Goal: Information Seeking & Learning: Learn about a topic

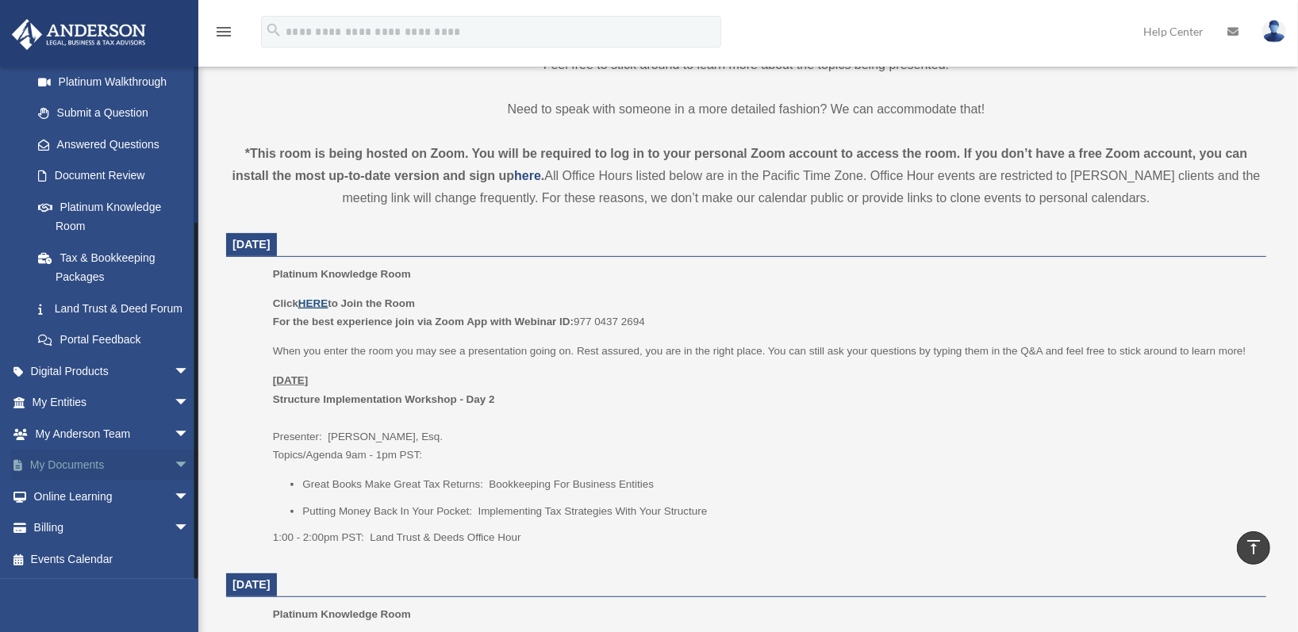
scroll to position [496, 0]
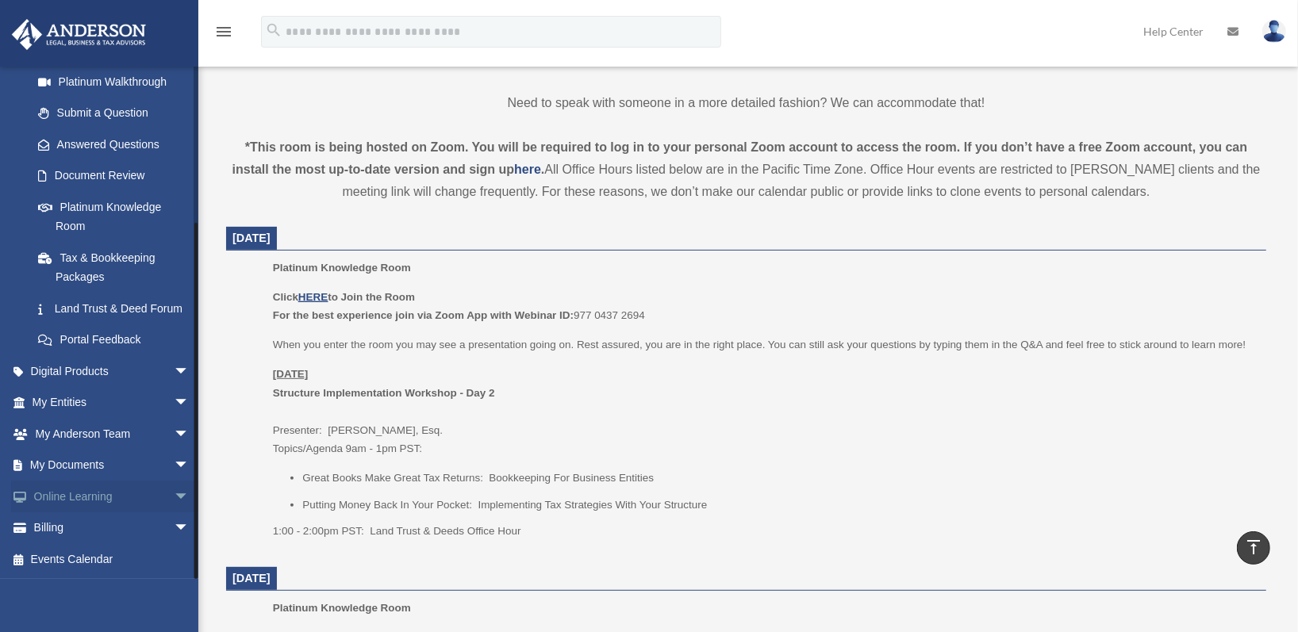
click at [174, 490] on span "arrow_drop_down" at bounding box center [190, 497] width 32 height 33
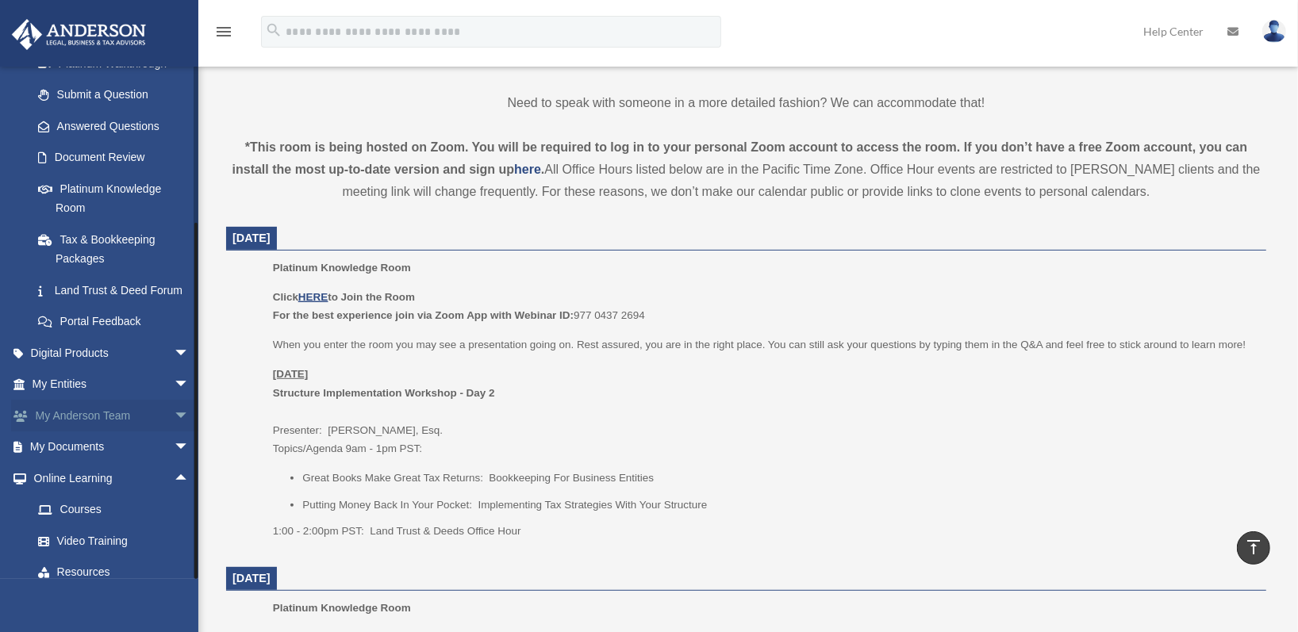
scroll to position [305, 0]
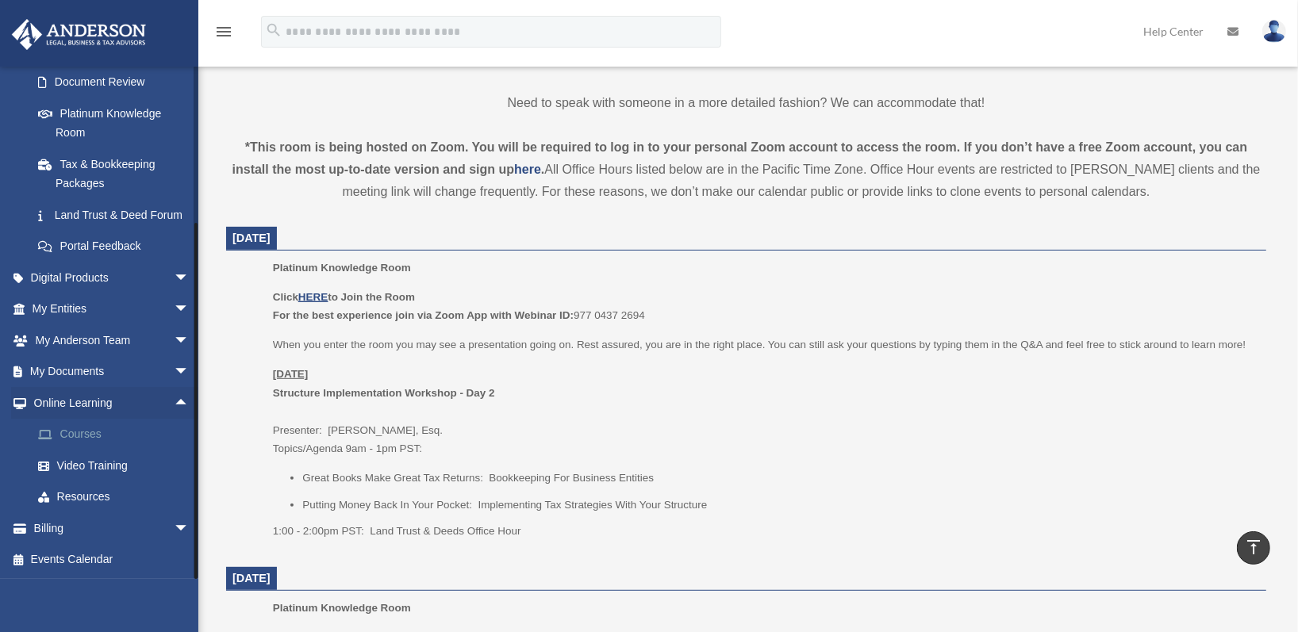
click at [79, 431] on link "Courses" at bounding box center [117, 435] width 191 height 32
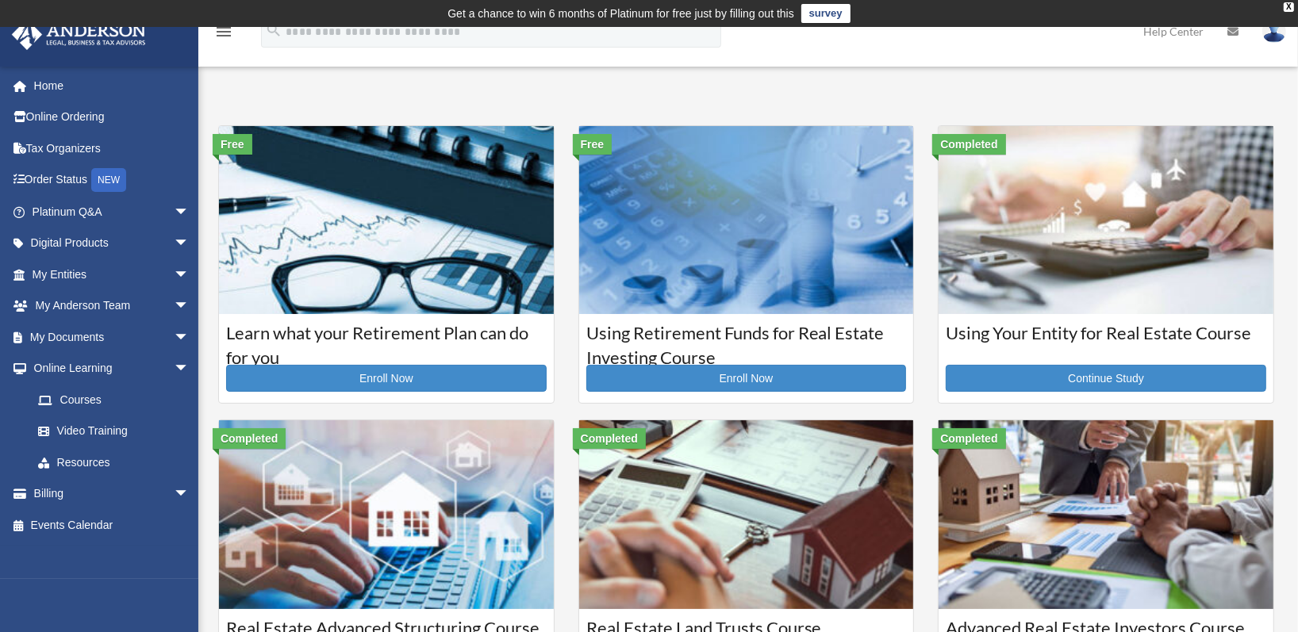
click at [526, 25] on td "Get a chance to win 6 months of Platinum for free just by filling out this surv…" at bounding box center [649, 13] width 1298 height 27
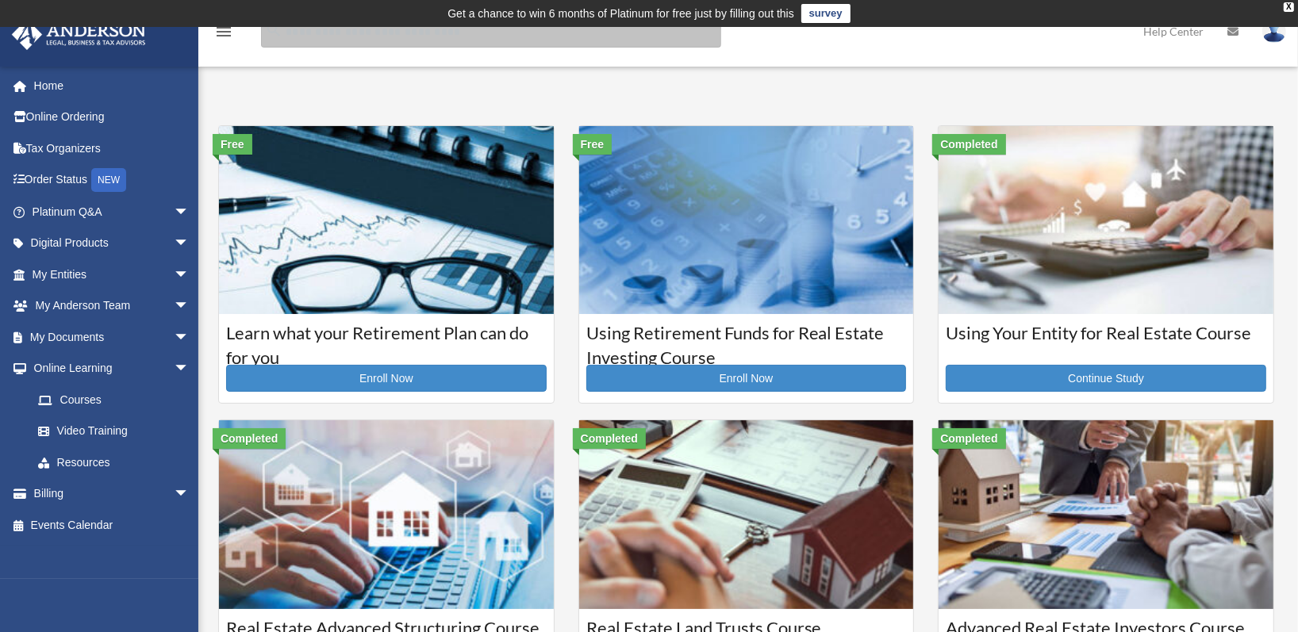
click at [443, 47] on input "search" at bounding box center [491, 32] width 460 height 32
type input "**********"
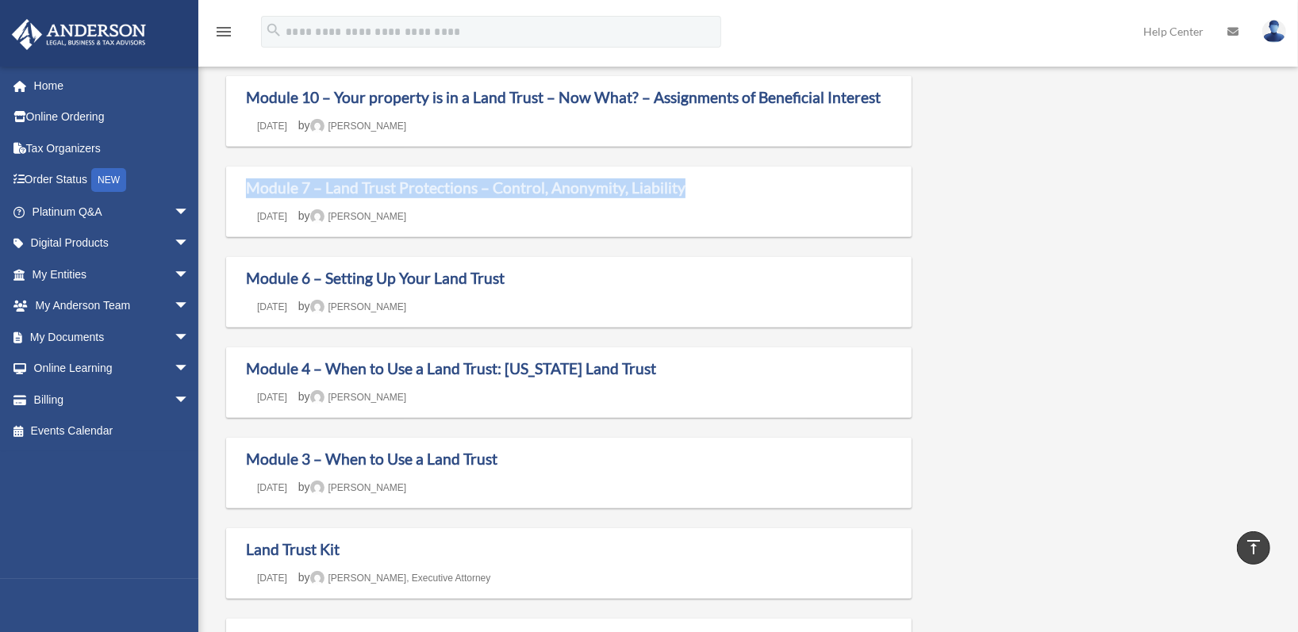
scroll to position [609, 0]
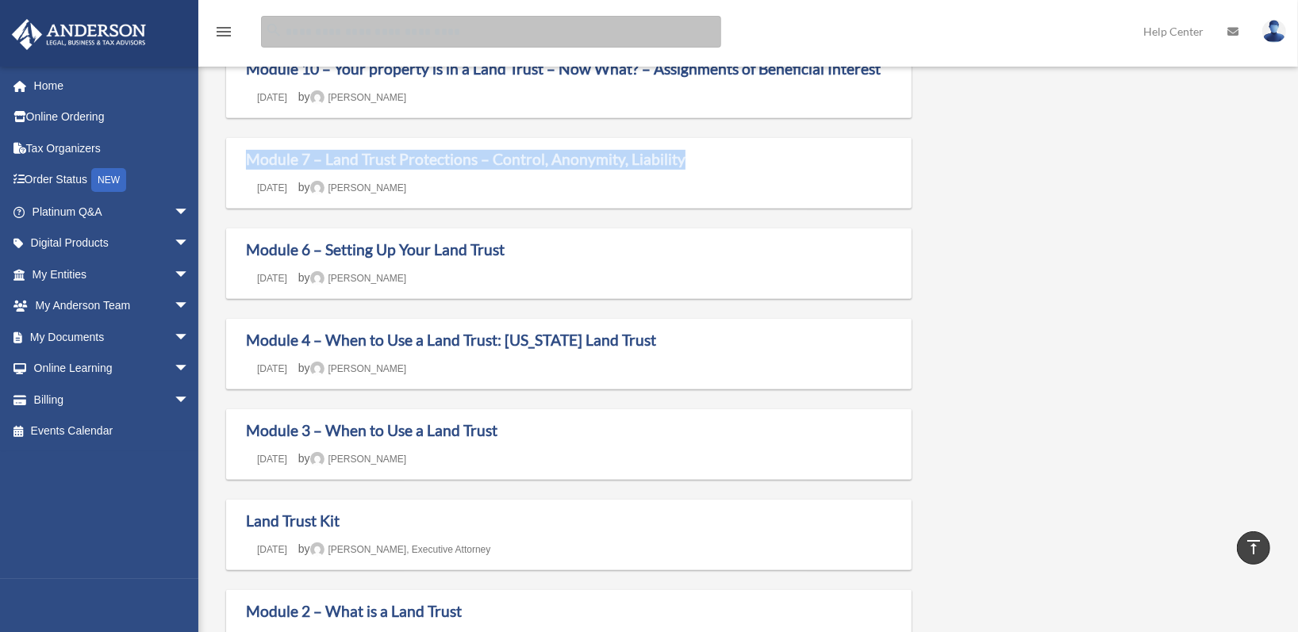
click at [428, 32] on input "Search for:" at bounding box center [491, 32] width 460 height 32
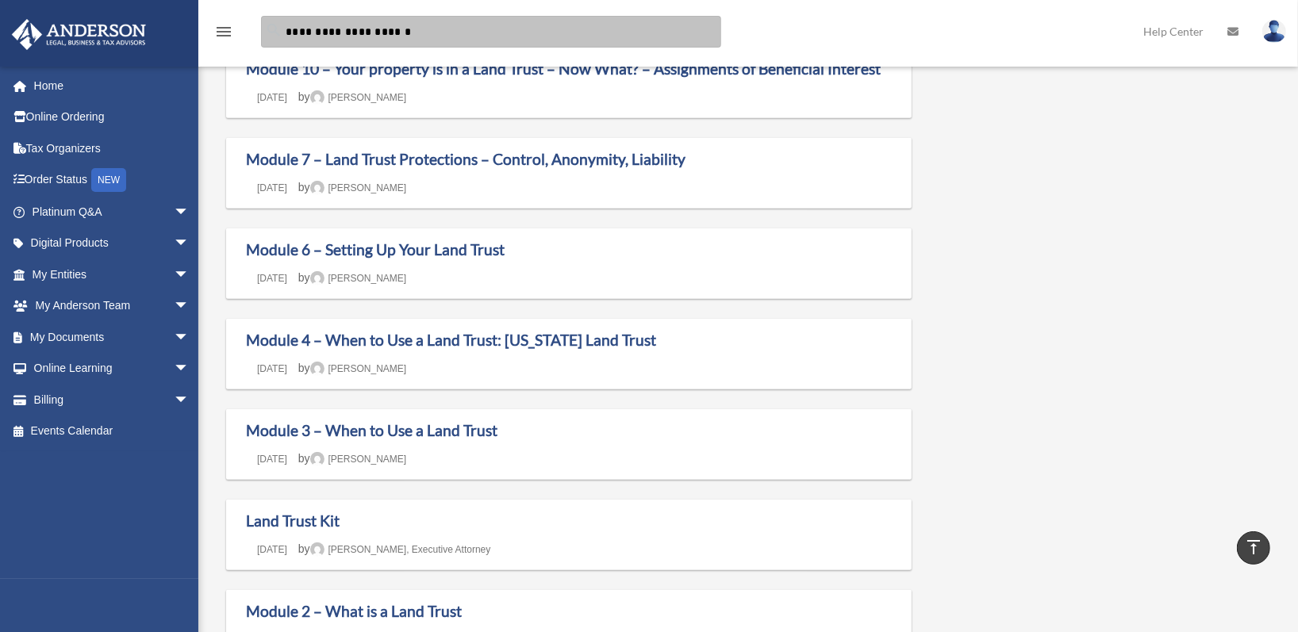
type input "**********"
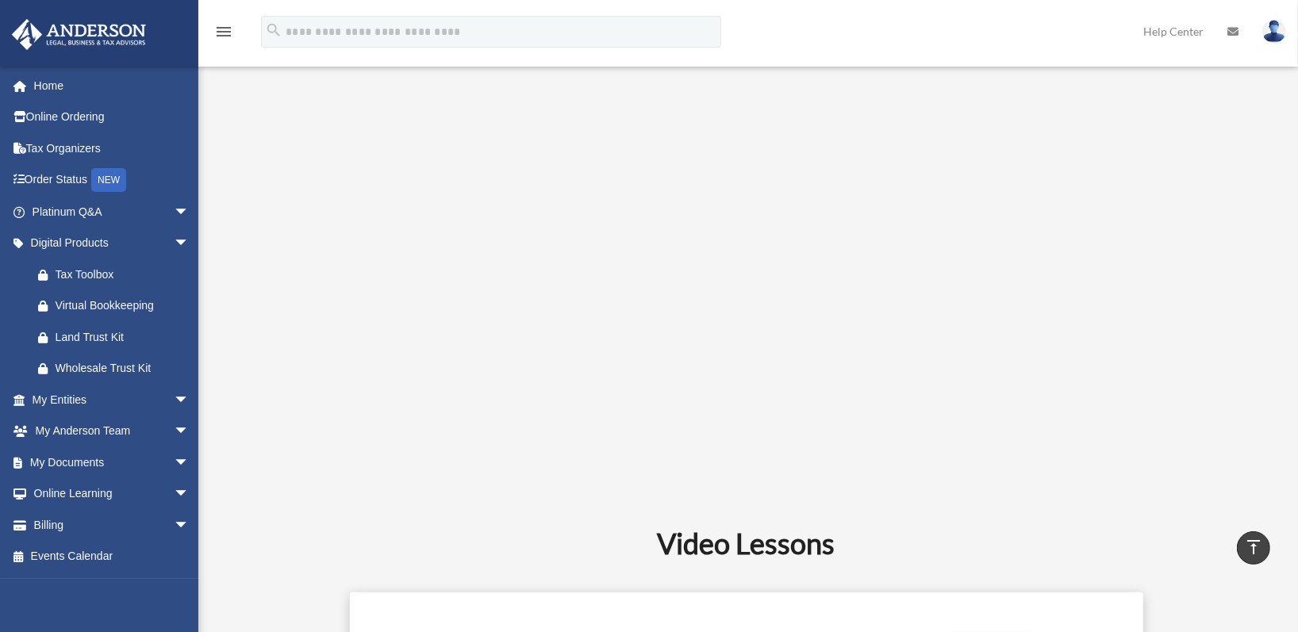
scroll to position [608, 0]
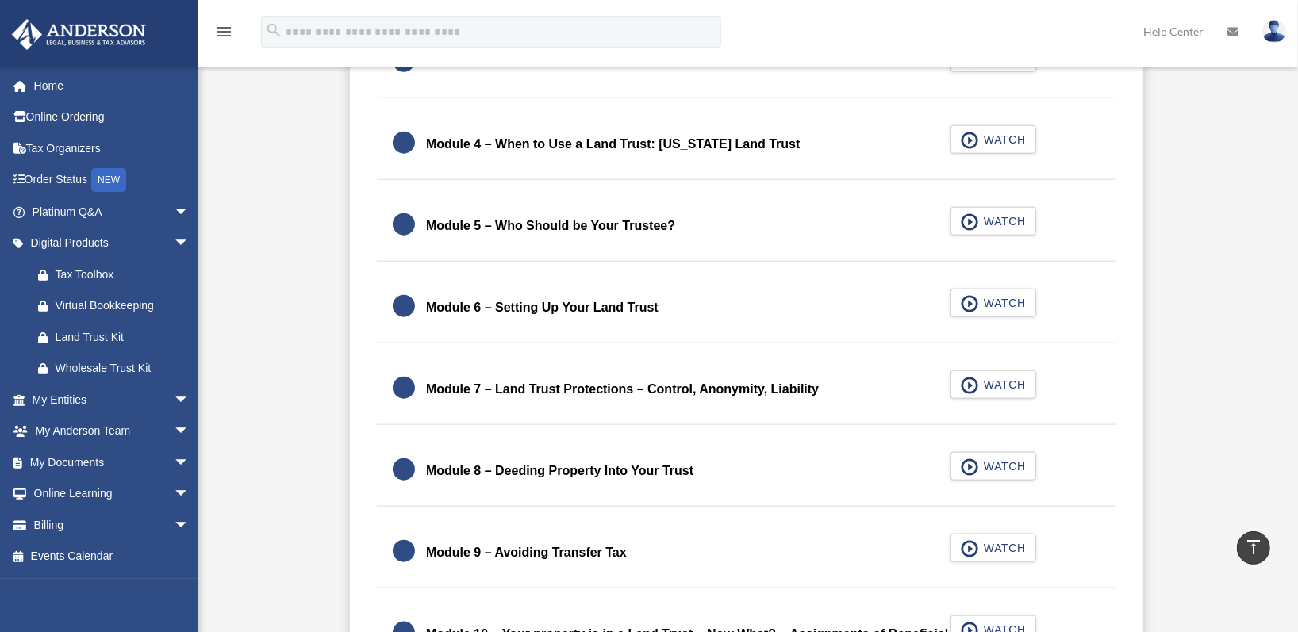
scroll to position [1092, 0]
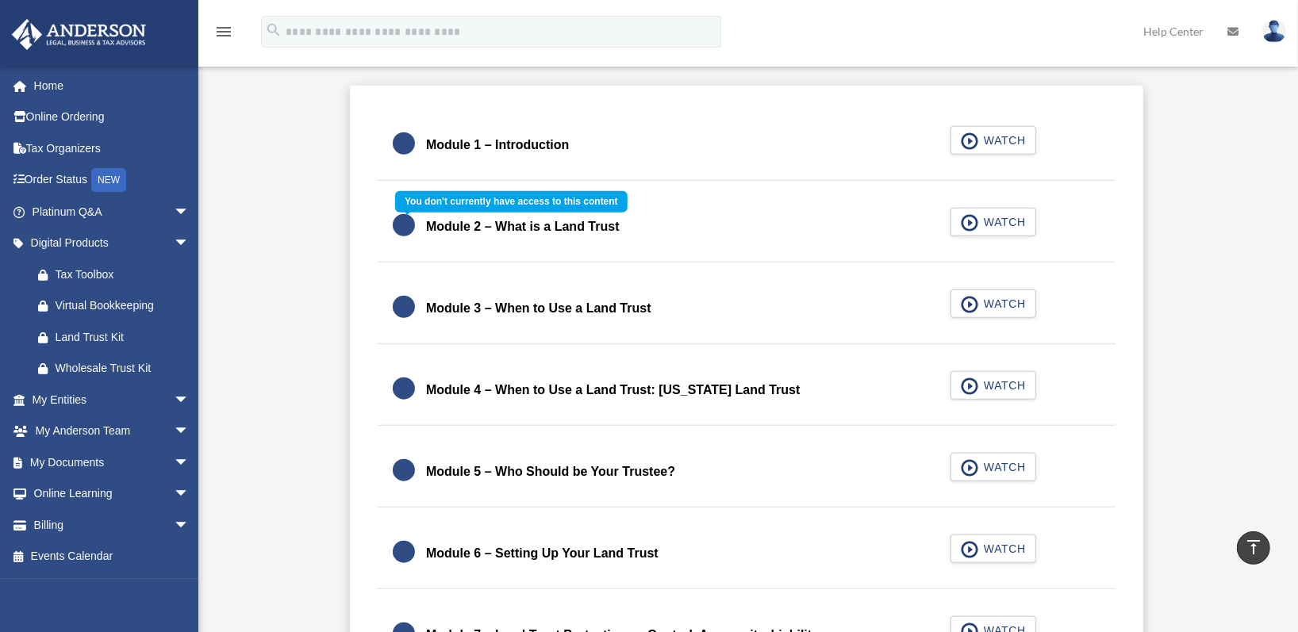
click at [1004, 222] on div "Module 2 – What is a Land Trust WATCH" at bounding box center [746, 227] width 777 height 71
click at [965, 221] on div "Module 2 – What is a Land Trust WATCH" at bounding box center [746, 227] width 777 height 71
click at [975, 222] on div "Module 2 – What is a Land Trust WATCH" at bounding box center [746, 227] width 777 height 71
click at [469, 225] on div "Module 2 – What is a Land Trust WATCH" at bounding box center [746, 227] width 777 height 71
click at [414, 225] on div "Module 2 – What is a Land Trust WATCH" at bounding box center [746, 227] width 777 height 71
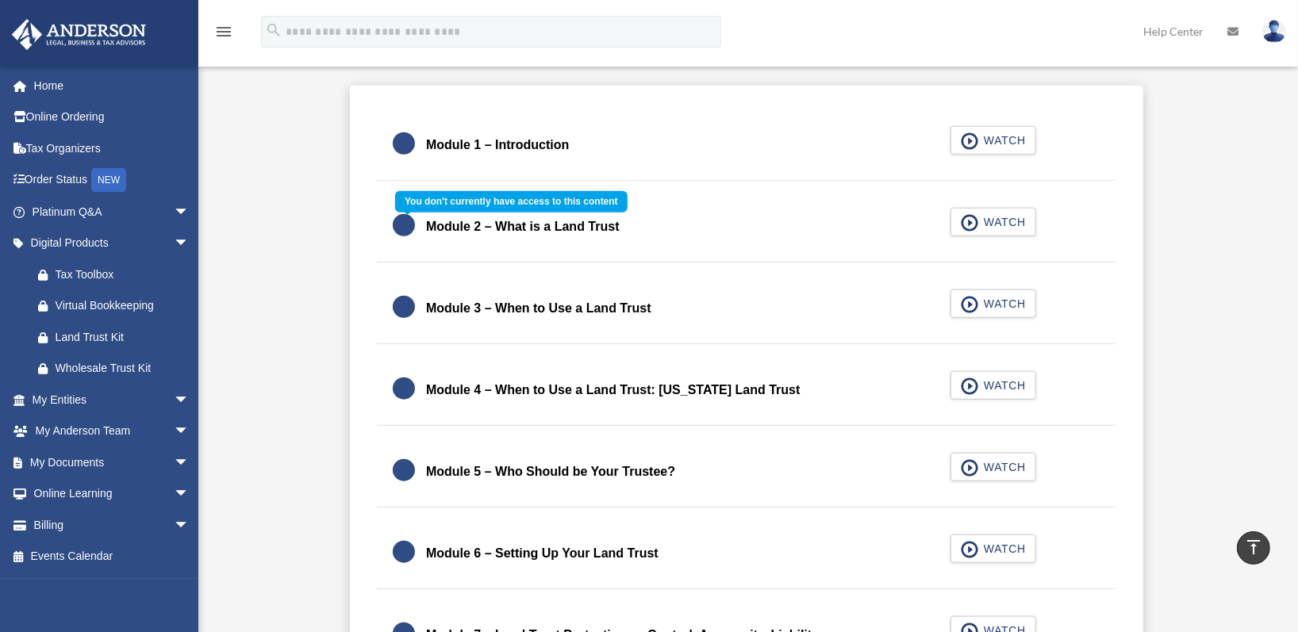
click at [414, 225] on div "Module 2 – What is a Land Trust WATCH" at bounding box center [746, 227] width 777 height 71
click at [994, 226] on div "Module 2 – What is a Land Trust WATCH" at bounding box center [746, 227] width 777 height 71
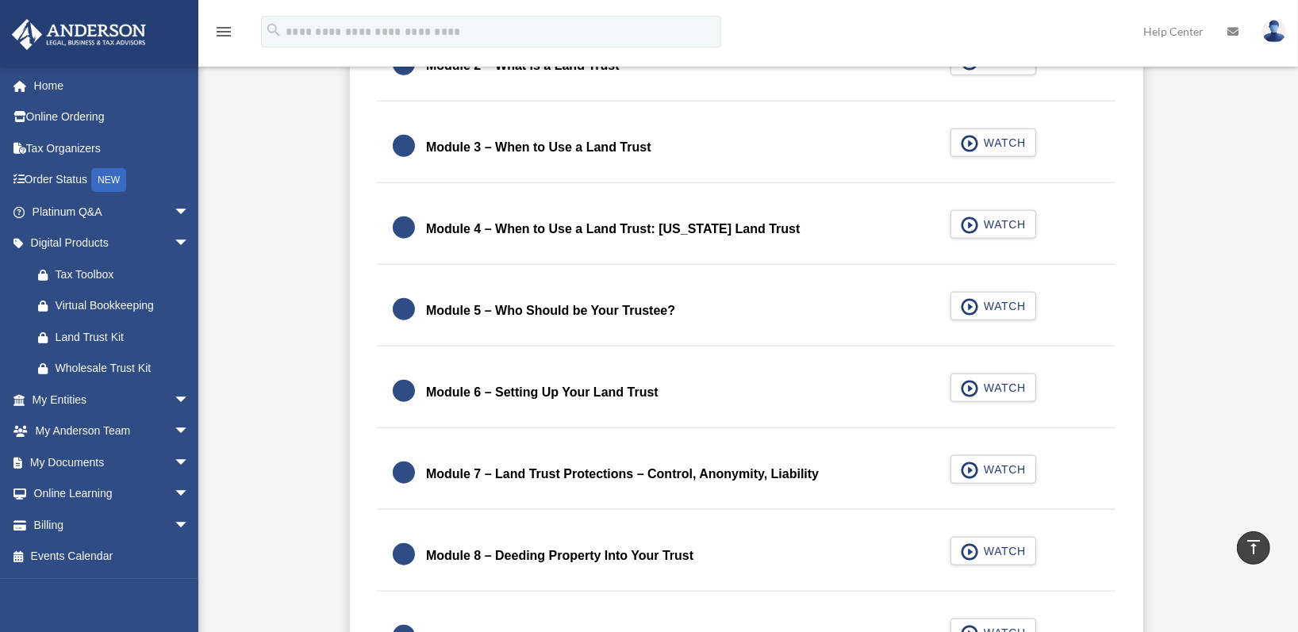
scroll to position [1252, 0]
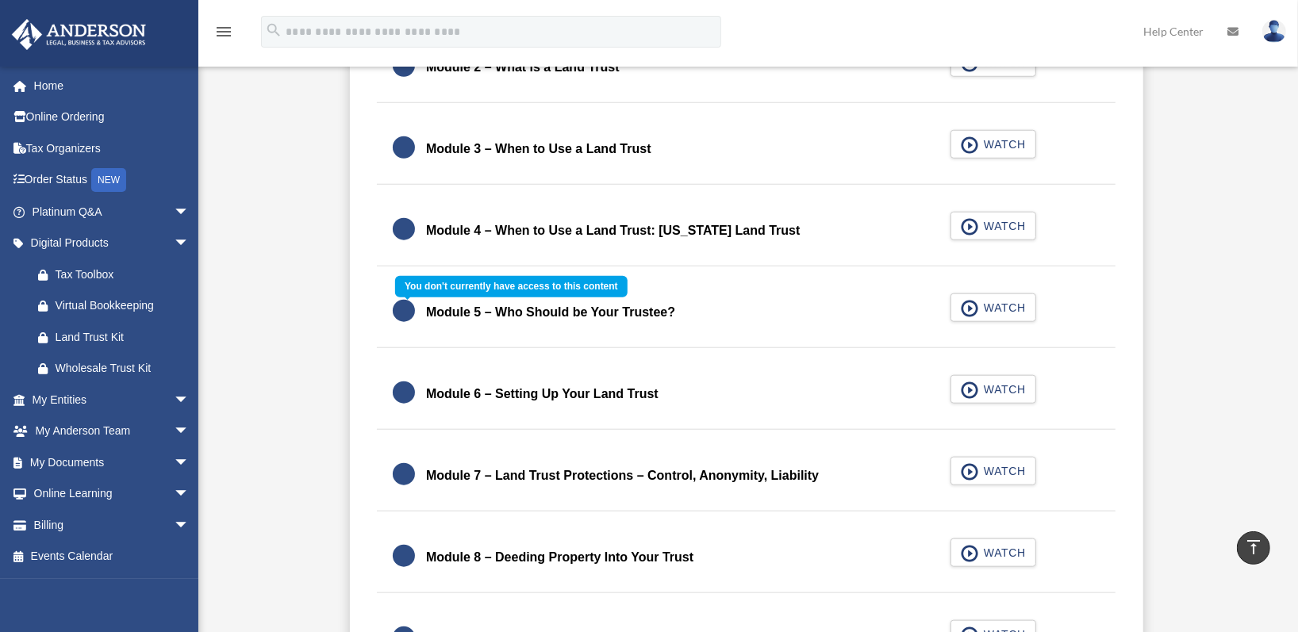
click at [440, 307] on div "Module 5 – Who Should be Your Trustee? WATCH" at bounding box center [746, 313] width 777 height 71
click at [397, 310] on div "Module 5 – Who Should be Your Trustee? WATCH" at bounding box center [746, 313] width 777 height 71
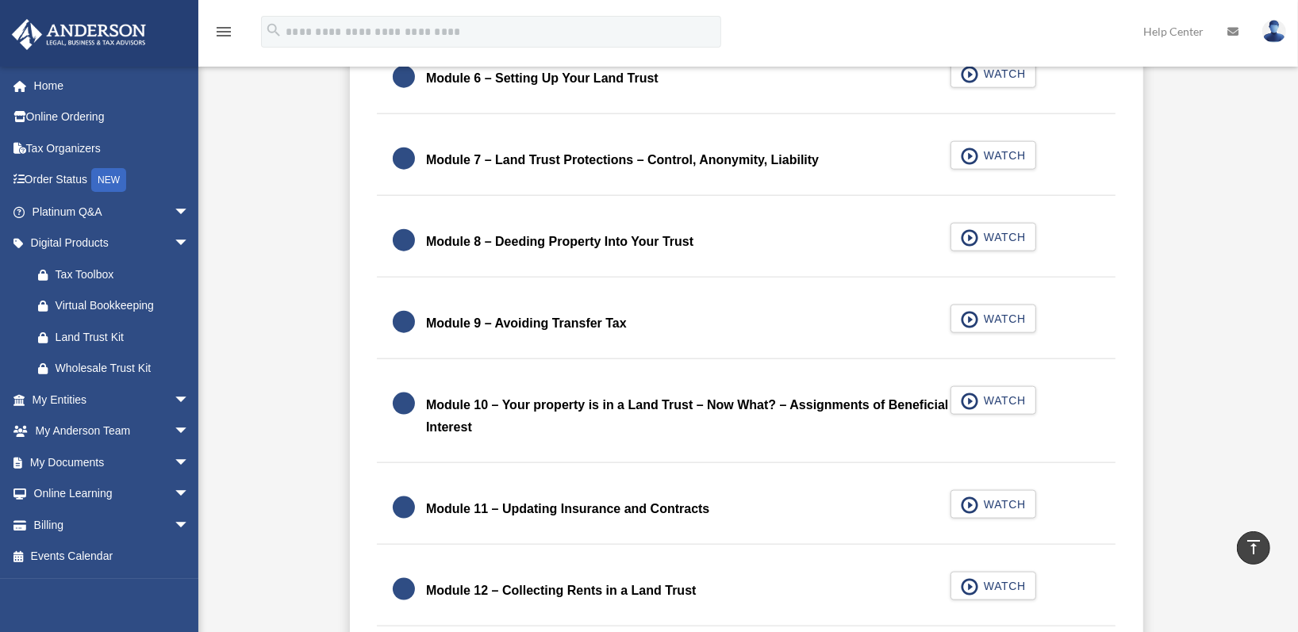
scroll to position [1567, 0]
click at [1000, 403] on div "Module 10 – Your property is in a Land Trust – Now What? – Assignments of Benef…" at bounding box center [746, 417] width 777 height 93
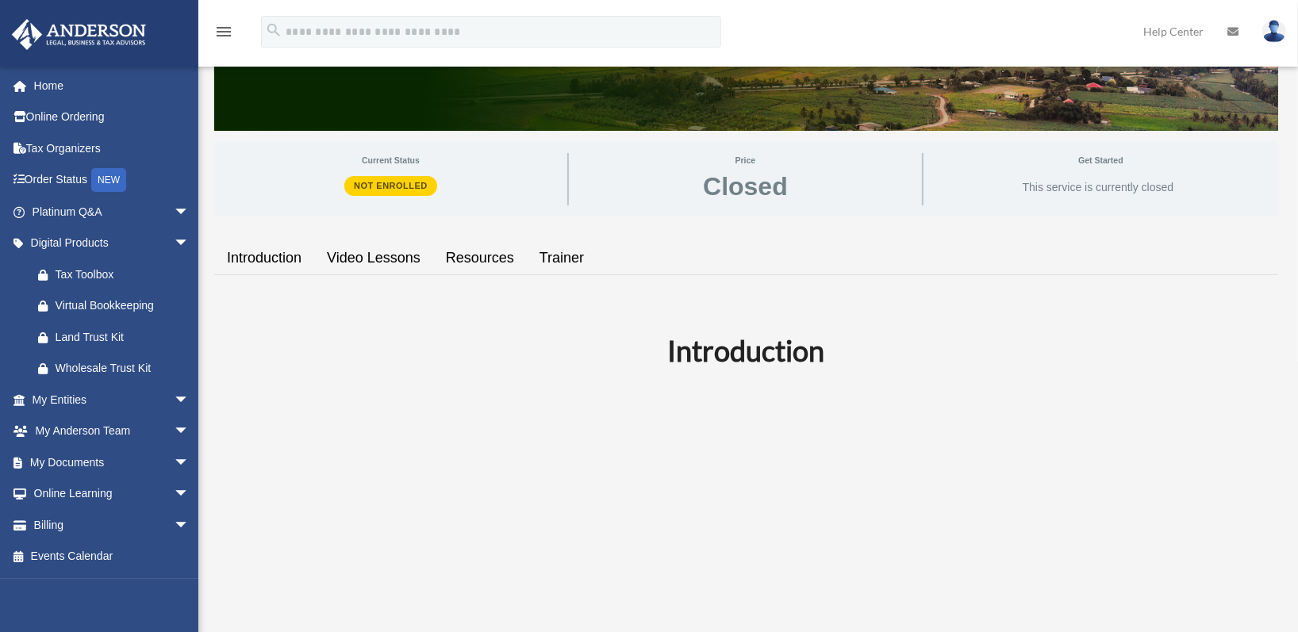
scroll to position [248, 0]
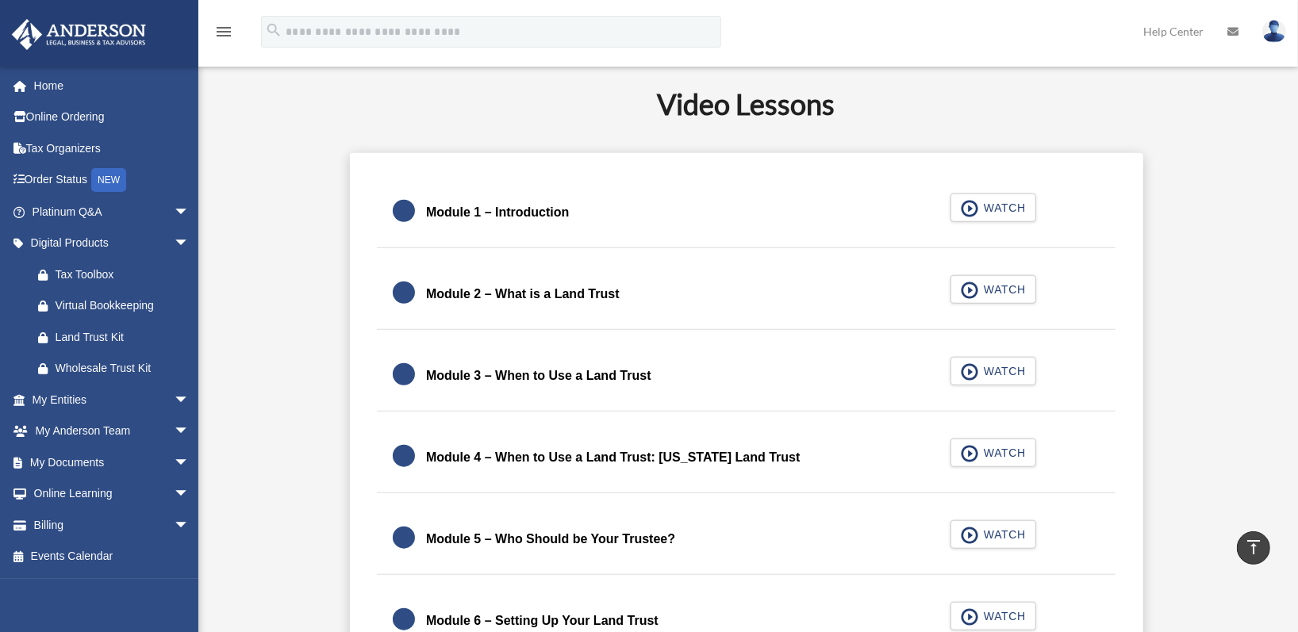
scroll to position [1027, 0]
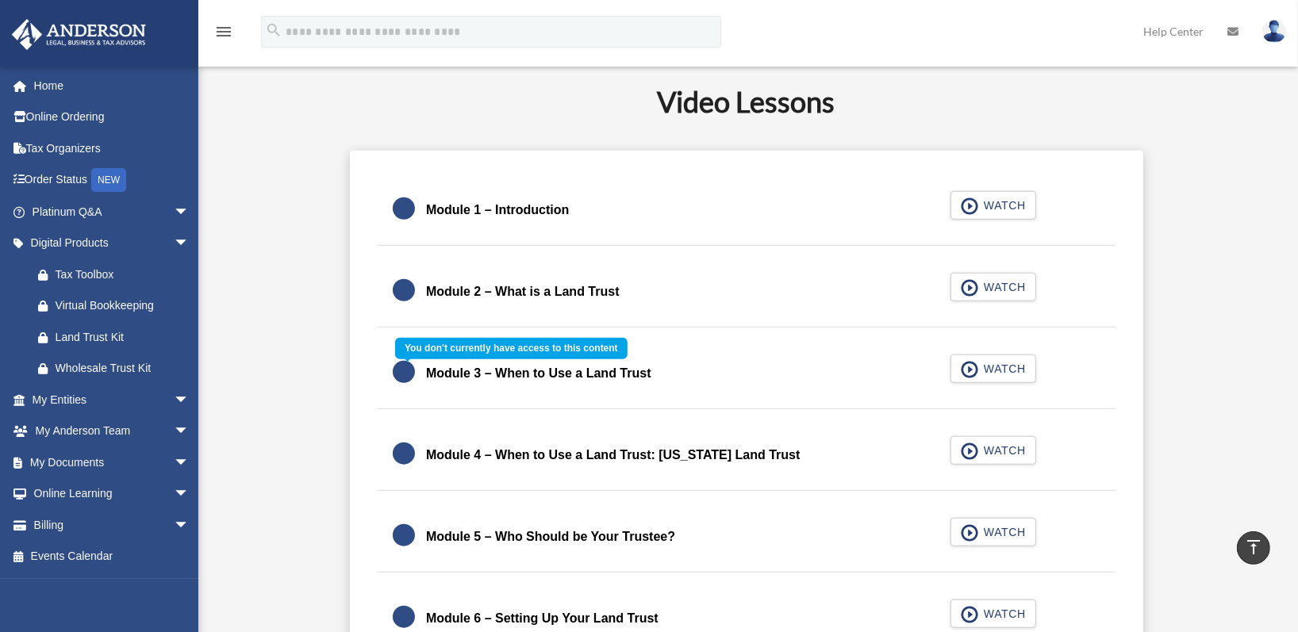
click at [997, 369] on div "Module 3 – When to Use a Land Trust WATCH" at bounding box center [746, 374] width 777 height 71
click at [538, 363] on div "Module 3 – When to Use a Land Trust WATCH" at bounding box center [746, 374] width 777 height 71
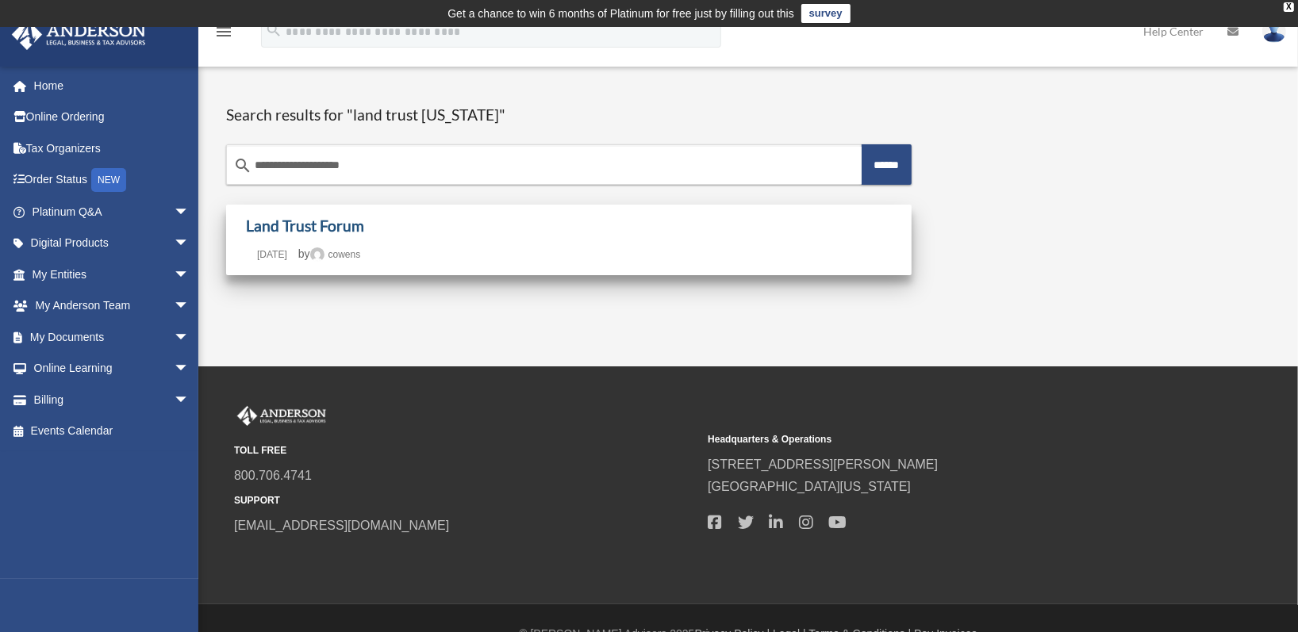
click at [305, 228] on link "Land Trust Forum" at bounding box center [305, 226] width 118 height 18
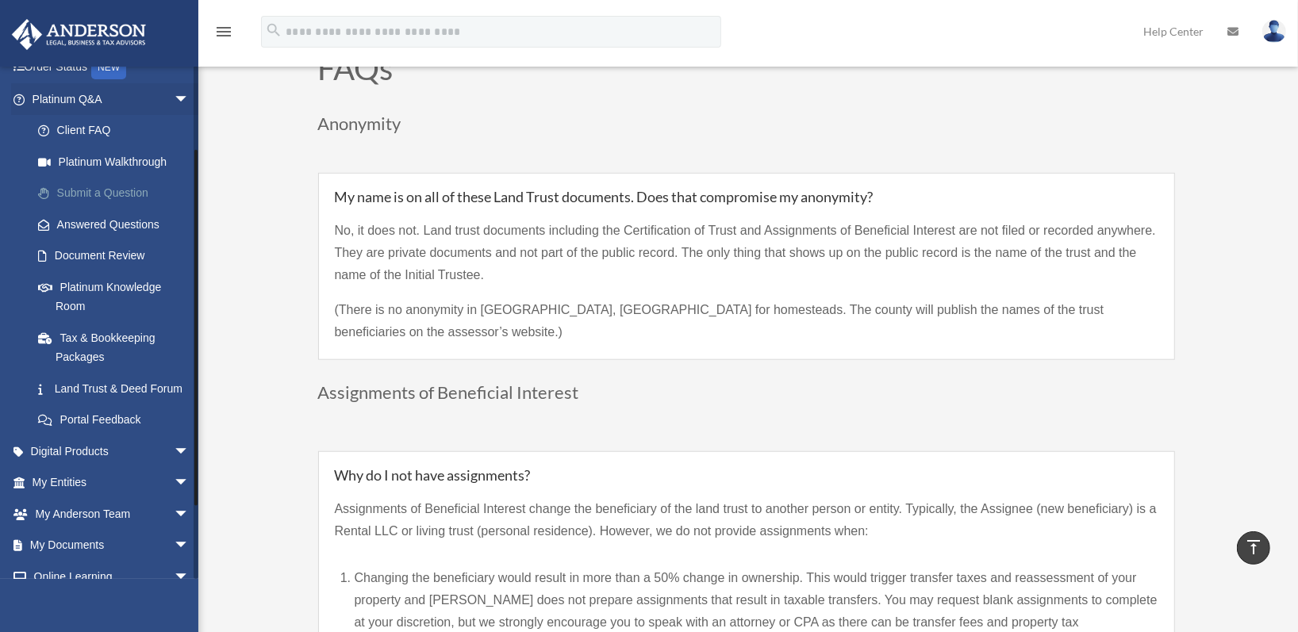
scroll to position [211, 0]
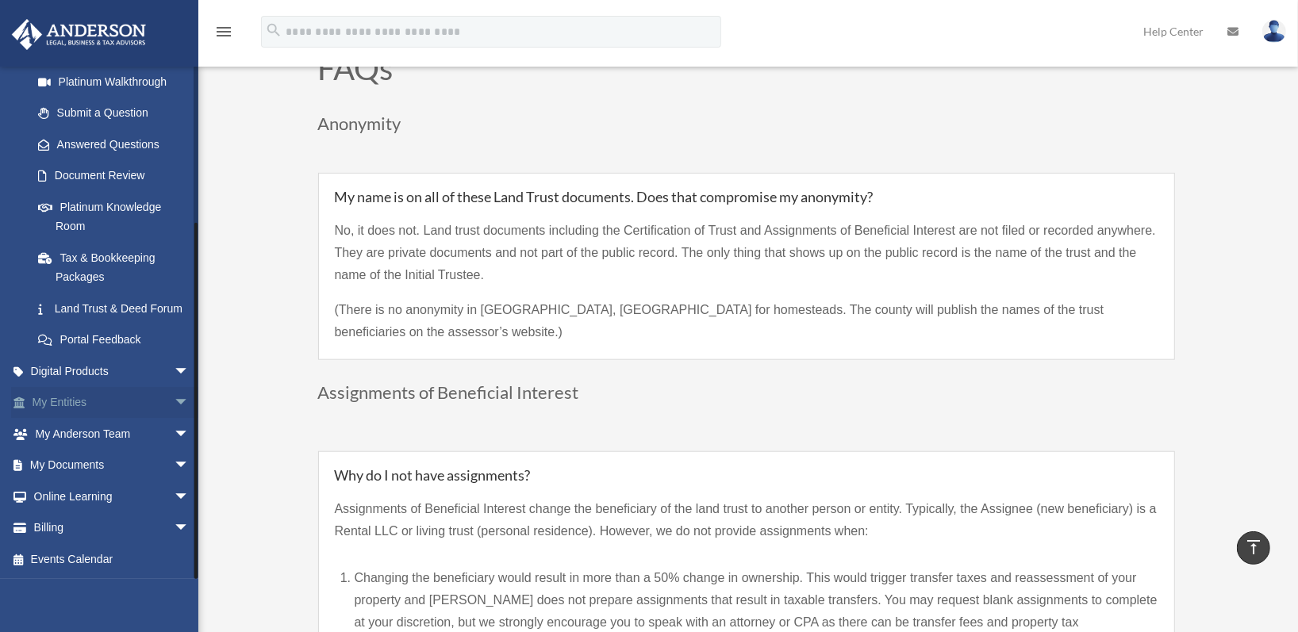
click at [174, 398] on span "arrow_drop_down" at bounding box center [190, 403] width 32 height 33
